Goal: Register for event/course

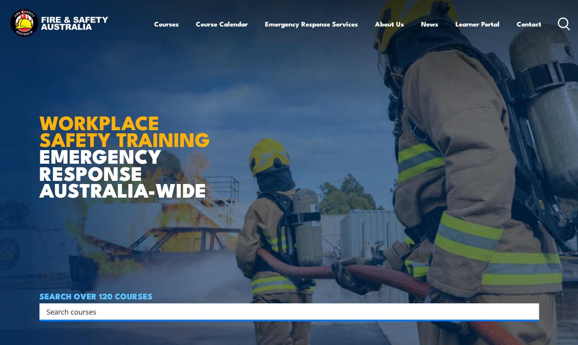
click at [131, 299] on h4 "SEARCH OVER 120 COURSES" at bounding box center [288, 296] width 499 height 9
click at [137, 304] on div "SEARCH OVER 120 COURSES Search Filter by Locations Australian Capital Territory…" at bounding box center [288, 306] width 499 height 28
drag, startPoint x: 137, startPoint y: 304, endPoint x: 131, endPoint y: 311, distance: 8.0
click at [131, 311] on input "Search input" at bounding box center [283, 312] width 475 height 12
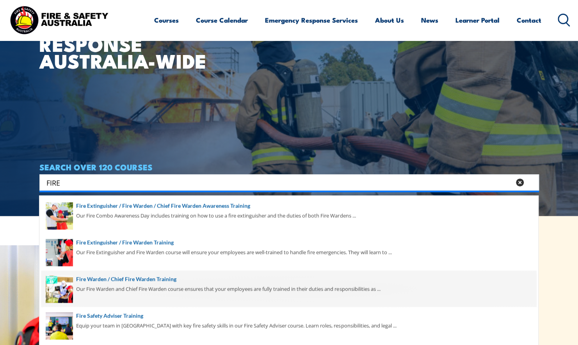
scroll to position [156, 0]
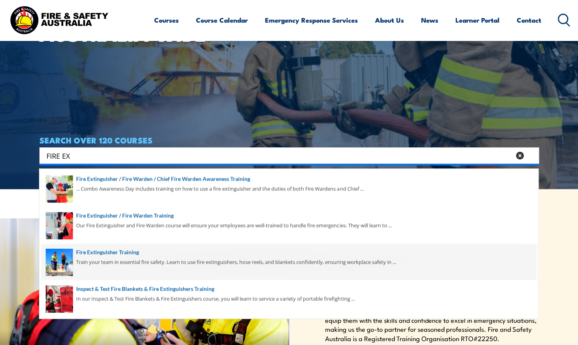
type input "FIRE EX"
click at [91, 253] on span at bounding box center [288, 262] width 495 height 37
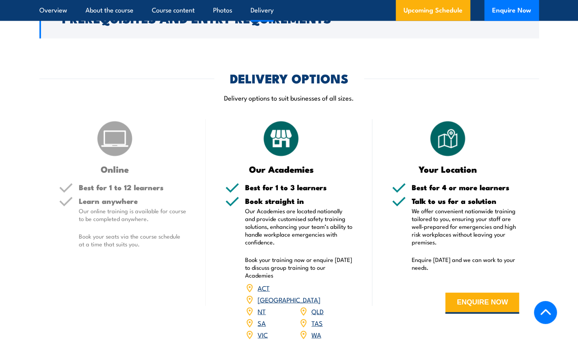
scroll to position [1210, 0]
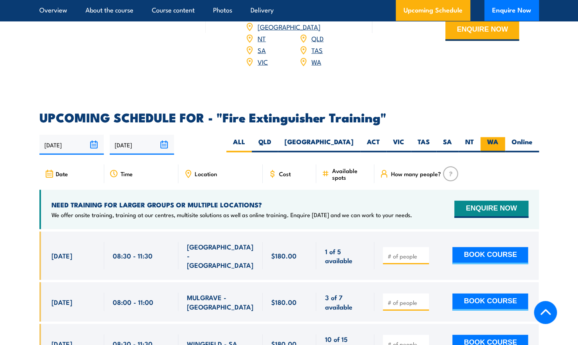
click at [493, 137] on label "WA" at bounding box center [492, 144] width 25 height 15
click at [498, 137] on input "WA" at bounding box center [500, 139] width 5 height 5
radio input "true"
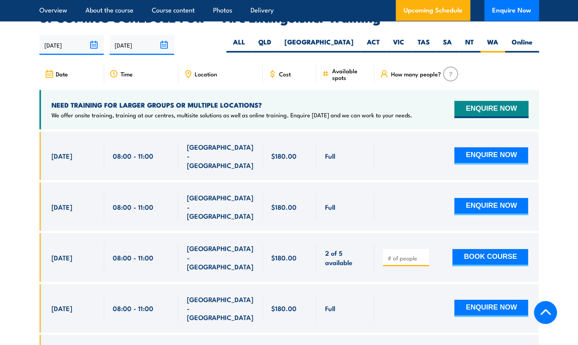
click at [416, 254] on input "number" at bounding box center [406, 258] width 39 height 8
type input "1"
click at [485, 249] on button "BOOK COURSE" at bounding box center [490, 257] width 76 height 17
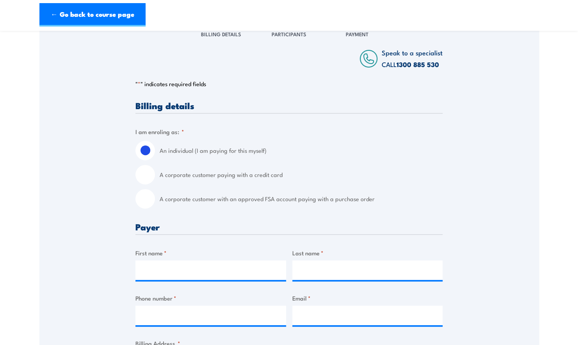
scroll to position [117, 0]
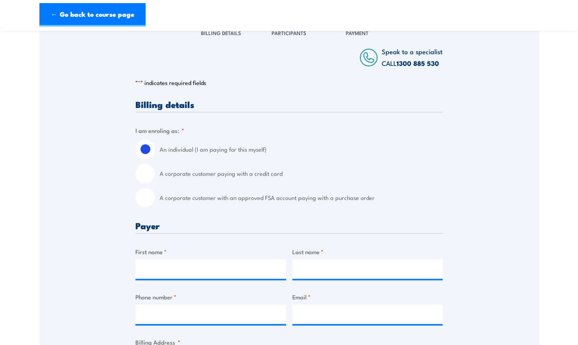
click at [155, 199] on div "A corporate customer with an approved FSA account paying with a purchase order" at bounding box center [288, 198] width 307 height 20
click at [144, 197] on input "A corporate customer with an approved FSA account paying with a purchase order" at bounding box center [145, 198] width 20 height 20
radio input "true"
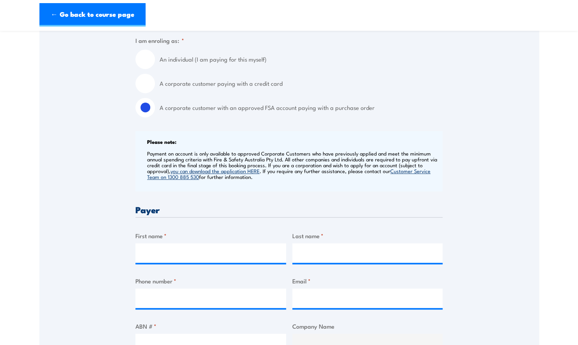
scroll to position [234, 0]
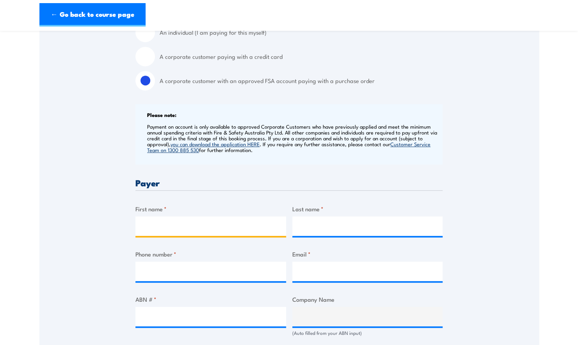
click at [167, 228] on input "First name *" at bounding box center [210, 227] width 151 height 20
type input "H"
type input "c"
type input "Charles"
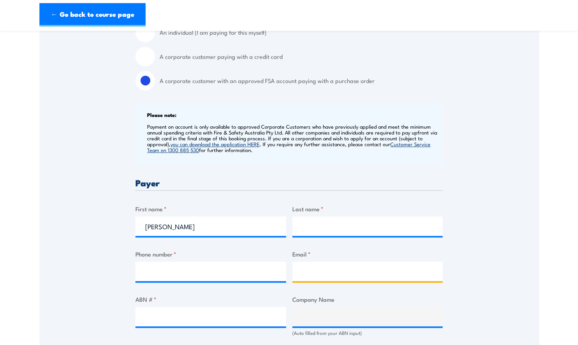
click at [345, 265] on input "Email *" at bounding box center [367, 272] width 151 height 20
click at [525, 315] on div "Speak to a specialist CALL 1300 885 530 CALL 1300 885 530 " * " indicates requi…" at bounding box center [288, 331] width 499 height 861
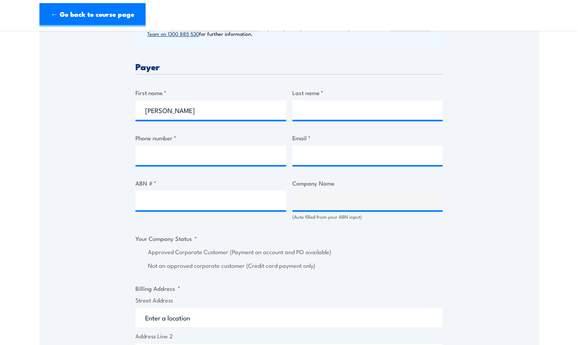
scroll to position [351, 0]
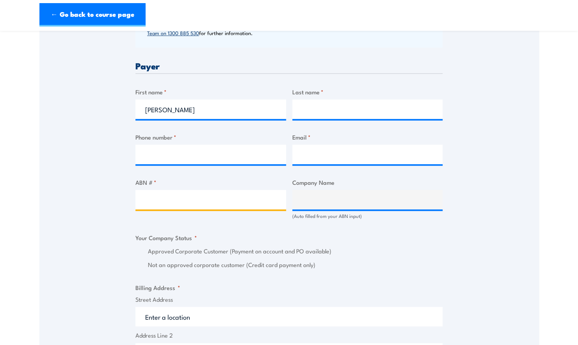
drag, startPoint x: 171, startPoint y: 206, endPoint x: 183, endPoint y: 199, distance: 14.5
click at [174, 203] on input "ABN # *" at bounding box center [210, 200] width 151 height 20
paste input "17 106 297 394"
type input "17 106 297 394"
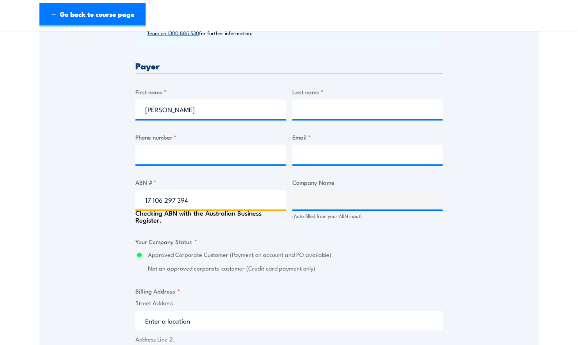
type input "GRILL'D PTY LTD"
radio input "true"
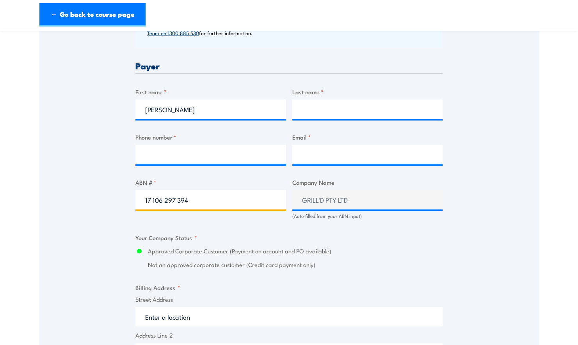
type input "17 106 297 394"
click at [297, 219] on div "(Auto filled from your ABN input)" at bounding box center [367, 216] width 151 height 7
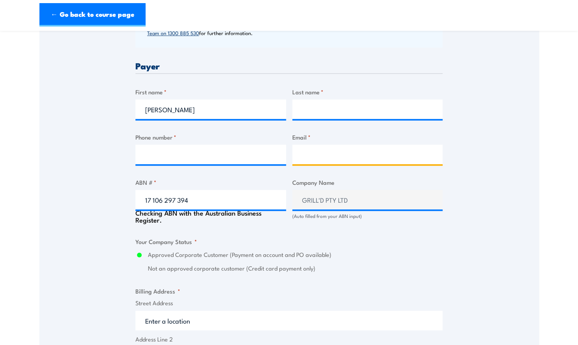
click at [317, 159] on input "Email *" at bounding box center [367, 155] width 151 height 20
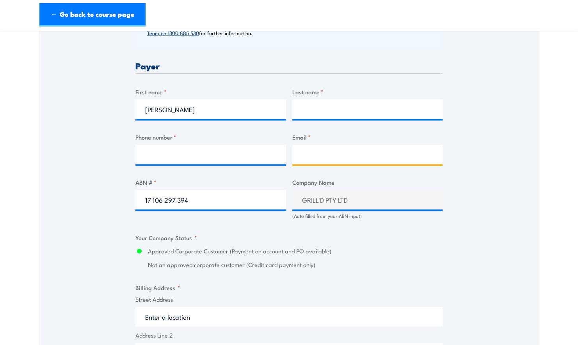
type input "account@grilld.com.au"
type input "NcNamee"
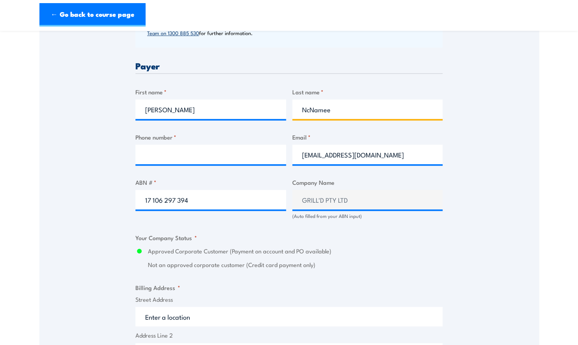
type input "0459894053"
drag, startPoint x: 311, startPoint y: 112, endPoint x: 217, endPoint y: 95, distance: 96.2
click at [217, 95] on div "Billing details I am enroling as: * An individual (I am paying for this myself)…" at bounding box center [288, 254] width 307 height 776
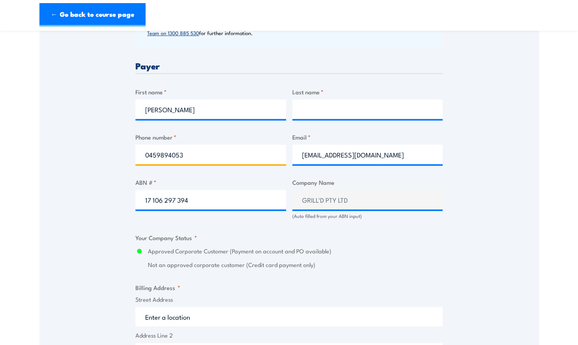
drag, startPoint x: 196, startPoint y: 155, endPoint x: 121, endPoint y: 145, distance: 75.2
click at [114, 148] on div "Speak to a specialist CALL 1300 885 530 CALL 1300 885 530 " * " indicates requi…" at bounding box center [288, 214] width 499 height 861
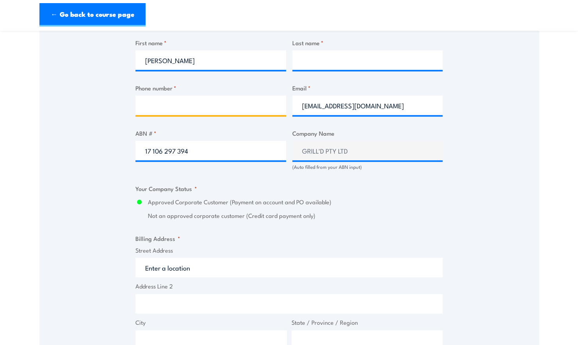
scroll to position [507, 0]
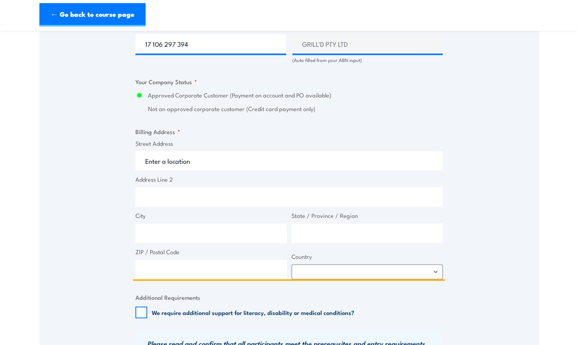
click at [170, 167] on input "Street Address" at bounding box center [288, 161] width 307 height 20
type input "Level 1 &2 South Building 8 658 Church Street"
drag, startPoint x: 165, startPoint y: 234, endPoint x: 176, endPoint y: 233, distance: 11.3
click at [168, 233] on input "City" at bounding box center [210, 234] width 151 height 20
type input "Richmond"
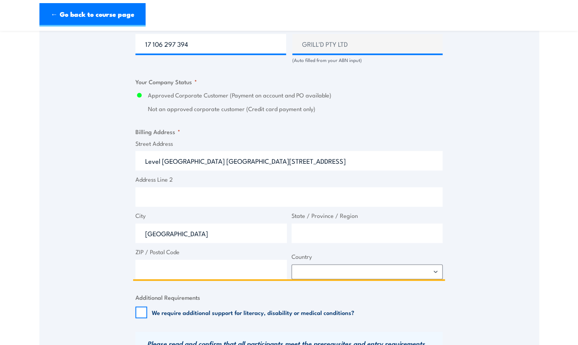
click at [322, 237] on input "State / Province / Region" at bounding box center [366, 234] width 151 height 20
type input "Victoria"
click at [189, 268] on input "ZIP / Postal Code" at bounding box center [210, 270] width 151 height 20
type input "3121"
click at [320, 271] on select "Afghanistan Albania Algeria American Samoa Andorra Angola Anguilla Antarctica A…" at bounding box center [366, 272] width 151 height 15
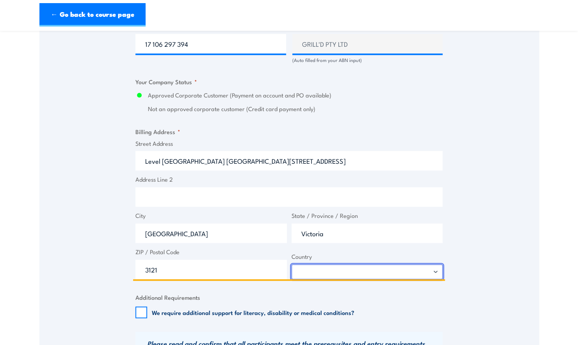
select select "Australia"
click at [291, 265] on select "Afghanistan Albania Algeria American Samoa Andorra Angola Anguilla Antarctica A…" at bounding box center [366, 272] width 151 height 15
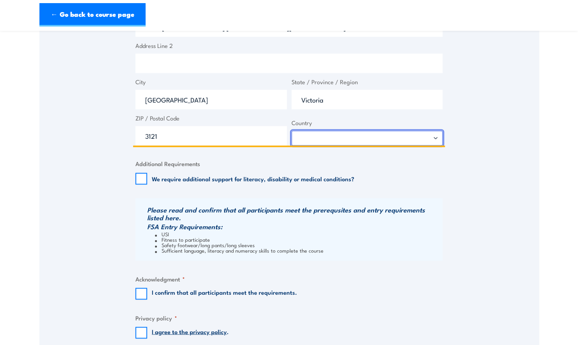
scroll to position [663, 0]
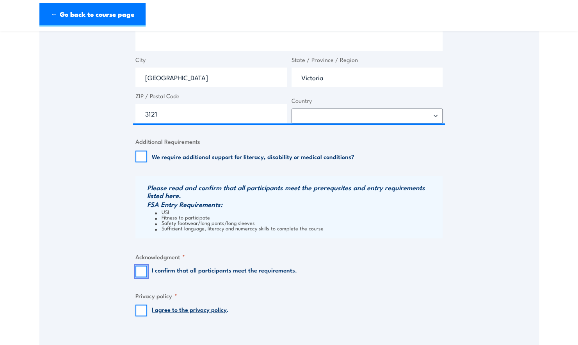
click at [143, 266] on input "I confirm that all participants meet the requirements." at bounding box center [141, 272] width 12 height 12
checkbox input "true"
click at [142, 308] on input "I agree to the privacy policy ." at bounding box center [141, 311] width 12 height 12
checkbox input "true"
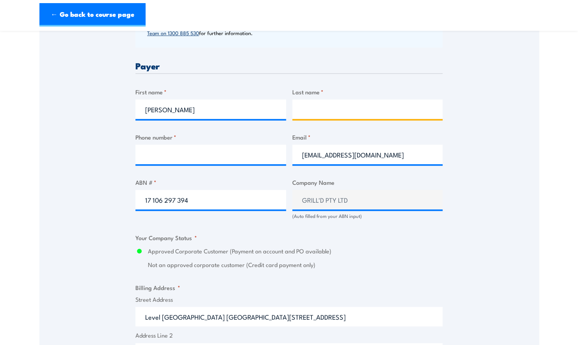
click at [331, 114] on input "Last name *" at bounding box center [367, 109] width 151 height 20
paste input "17 106 297 394"
type input "17 106 297 394"
drag, startPoint x: 352, startPoint y: 108, endPoint x: 115, endPoint y: 99, distance: 237.4
click at [69, 106] on div "Speak to a specialist CALL 1300 885 530 CALL 1300 885 530 " * " indicates requi…" at bounding box center [288, 214] width 499 height 861
